Goal: Task Accomplishment & Management: Manage account settings

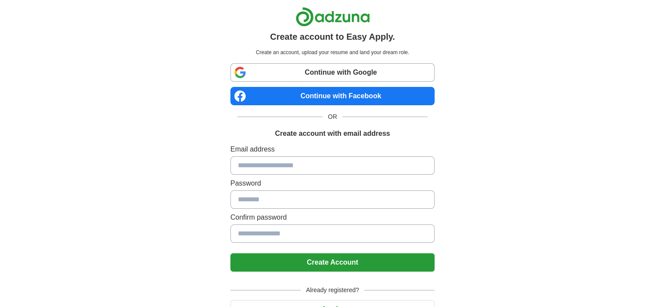
click at [316, 74] on link "Continue with Google" at bounding box center [332, 72] width 204 height 18
click at [315, 96] on link "Continue with Facebook" at bounding box center [332, 96] width 204 height 18
click at [305, 70] on link "Continue with Google" at bounding box center [332, 72] width 204 height 18
